Goal: Task Accomplishment & Management: Manage account settings

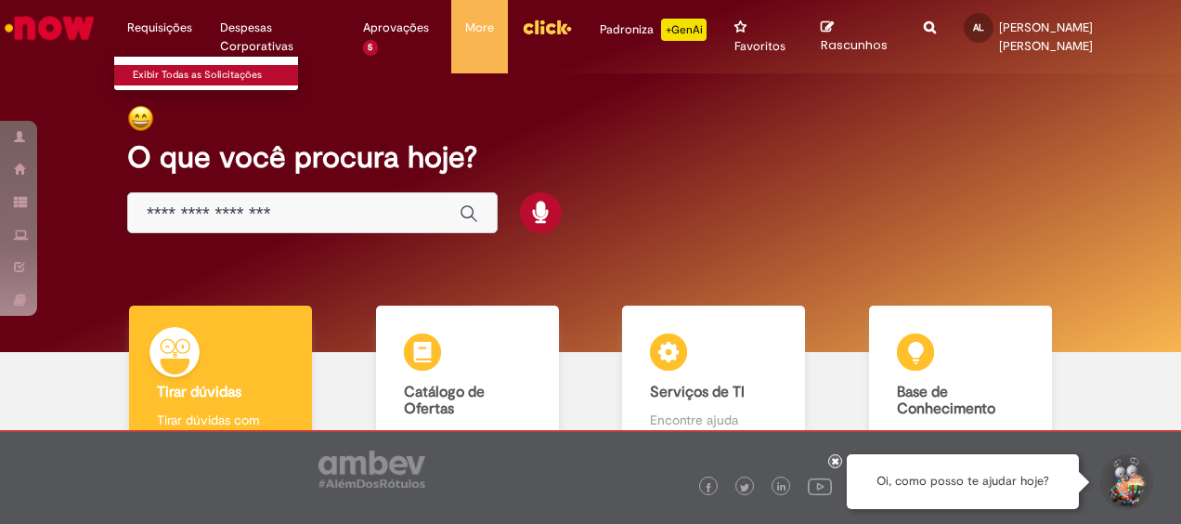
click at [163, 75] on link "Exibir Todas as Solicitações" at bounding box center [216, 75] width 204 height 20
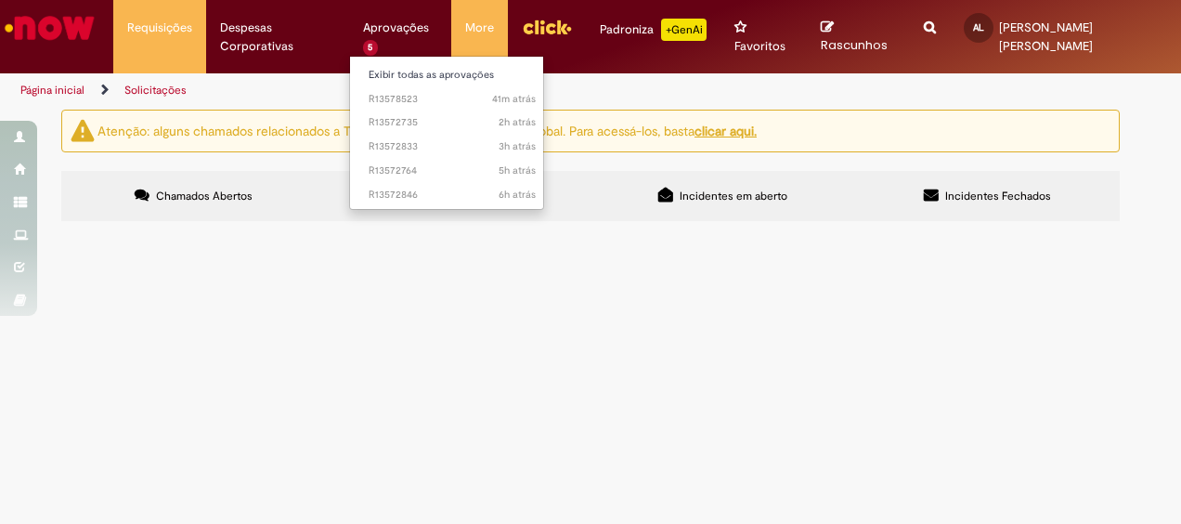
click at [394, 32] on li "Aprovações 5 Exibir todas as aprovações 41m atrás 41 minutos atrás R13578523 2h…" at bounding box center [400, 28] width 103 height 56
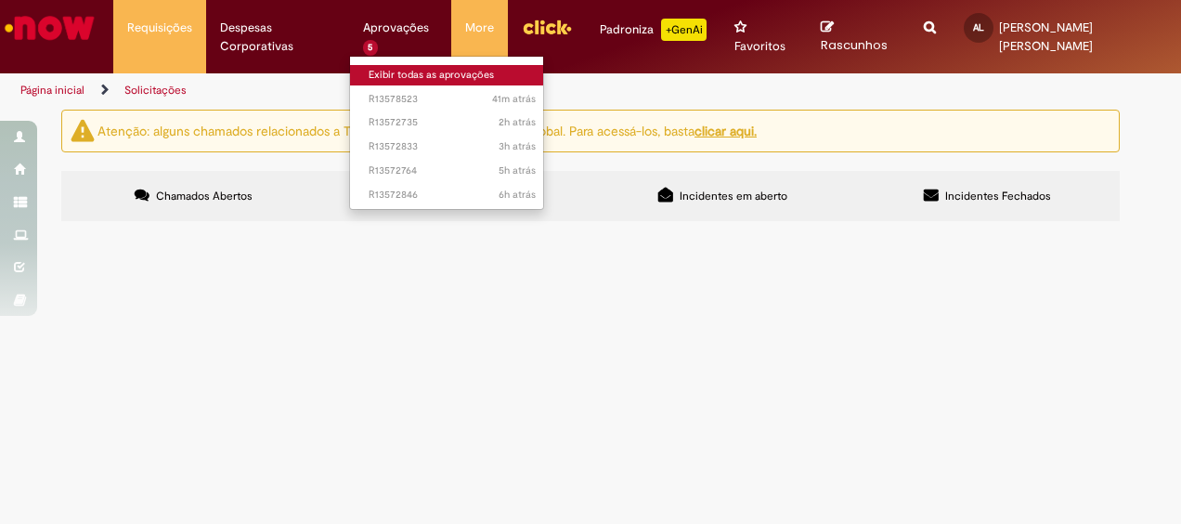
click at [397, 82] on link "Exibir todas as aprovações" at bounding box center [452, 75] width 204 height 20
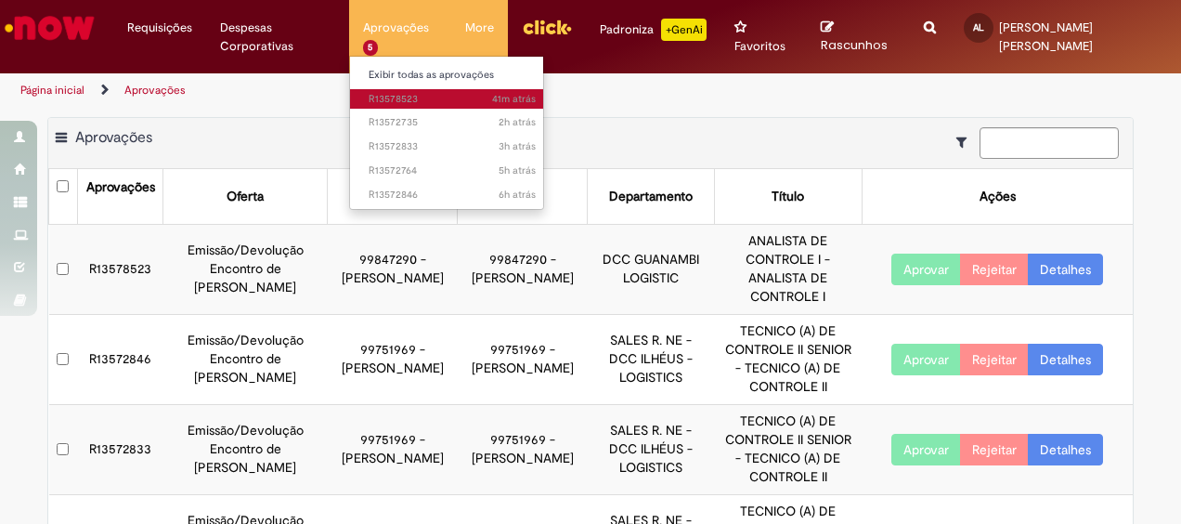
click at [412, 93] on span "41m atrás 41 minutos atrás R13578523" at bounding box center [452, 99] width 167 height 15
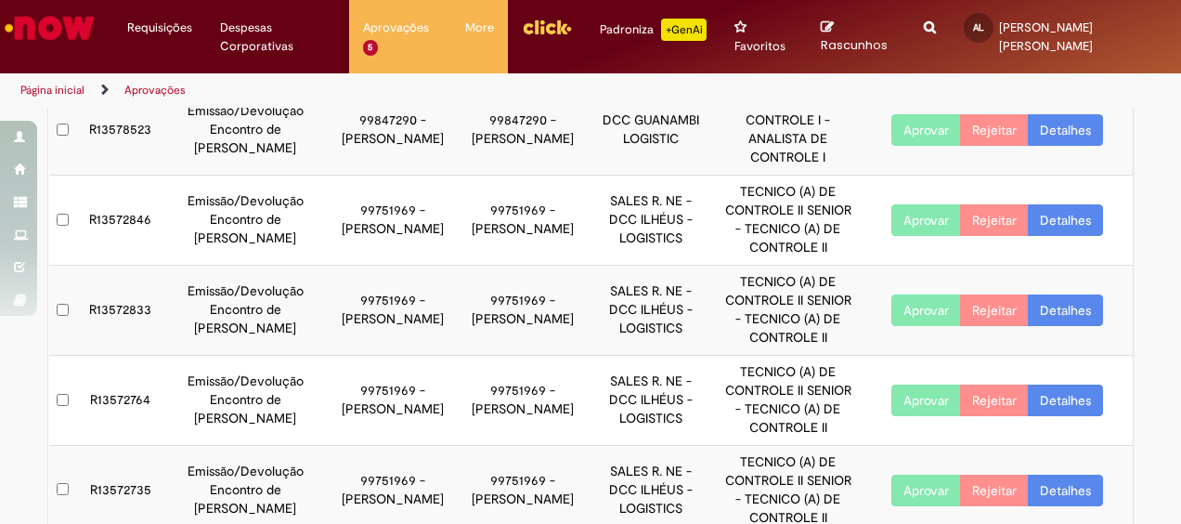
scroll to position [199, 0]
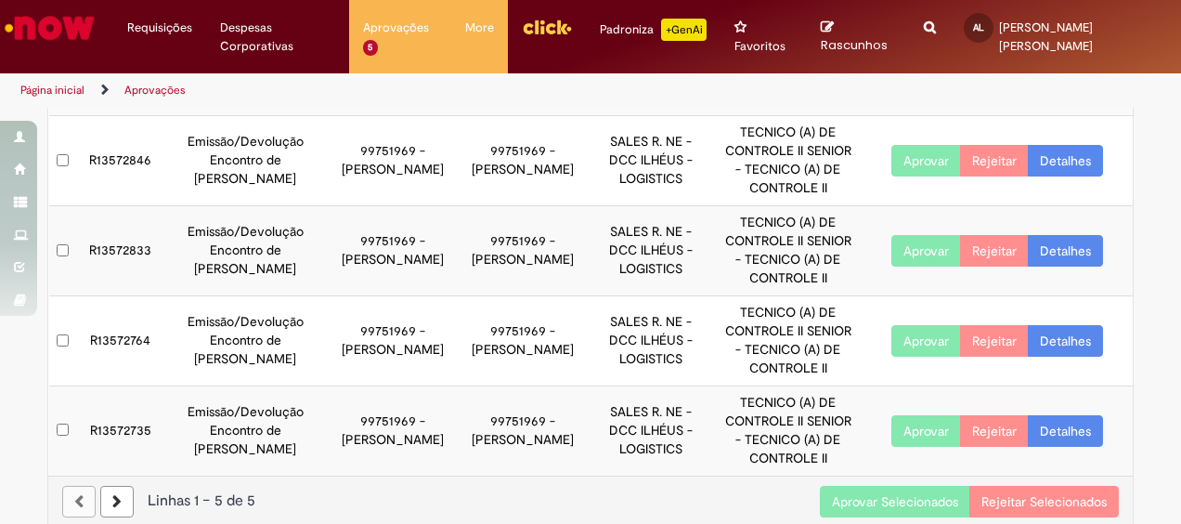
click at [871, 485] on button "Aprovar Selecionados" at bounding box center [895, 501] width 150 height 32
